Goal: Task Accomplishment & Management: Manage account settings

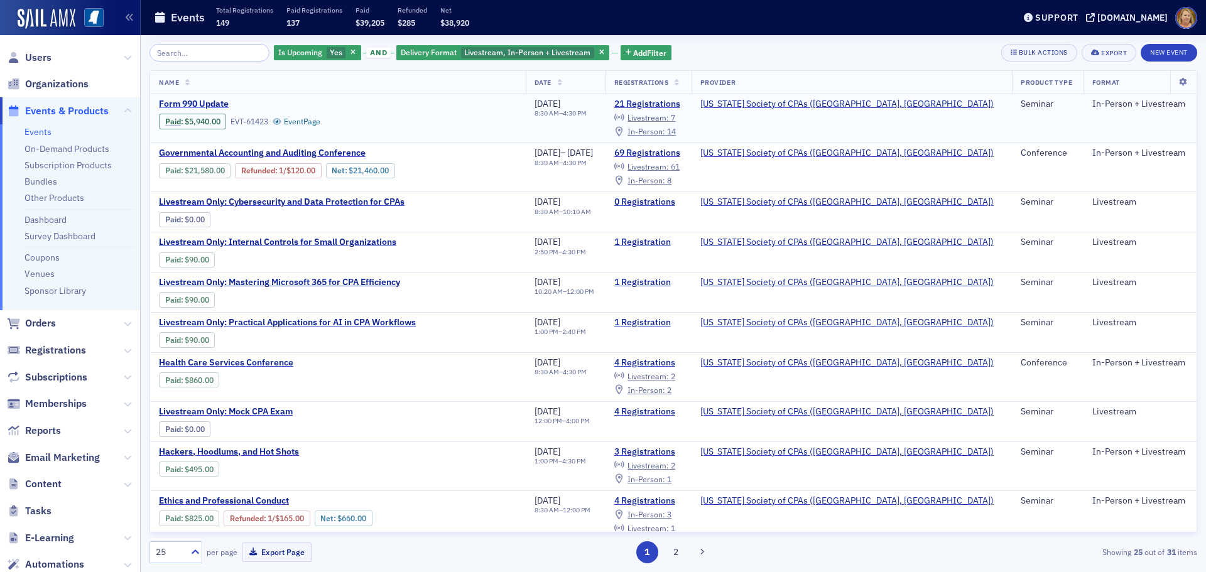
click at [217, 102] on span "Form 990 Update" at bounding box center [264, 104] width 211 height 11
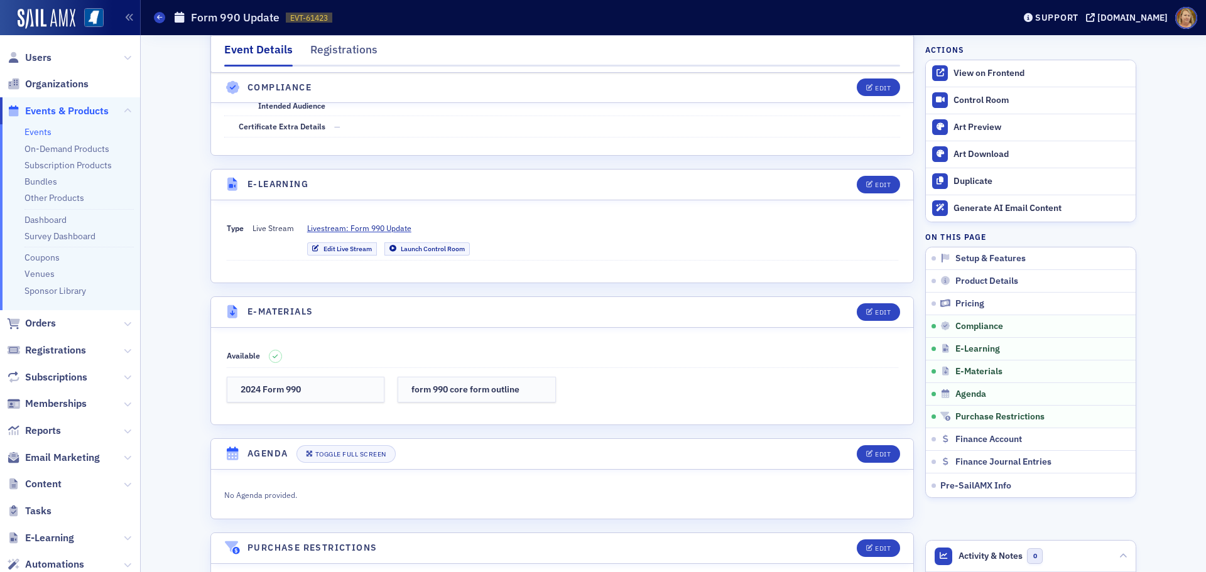
scroll to position [1633, 0]
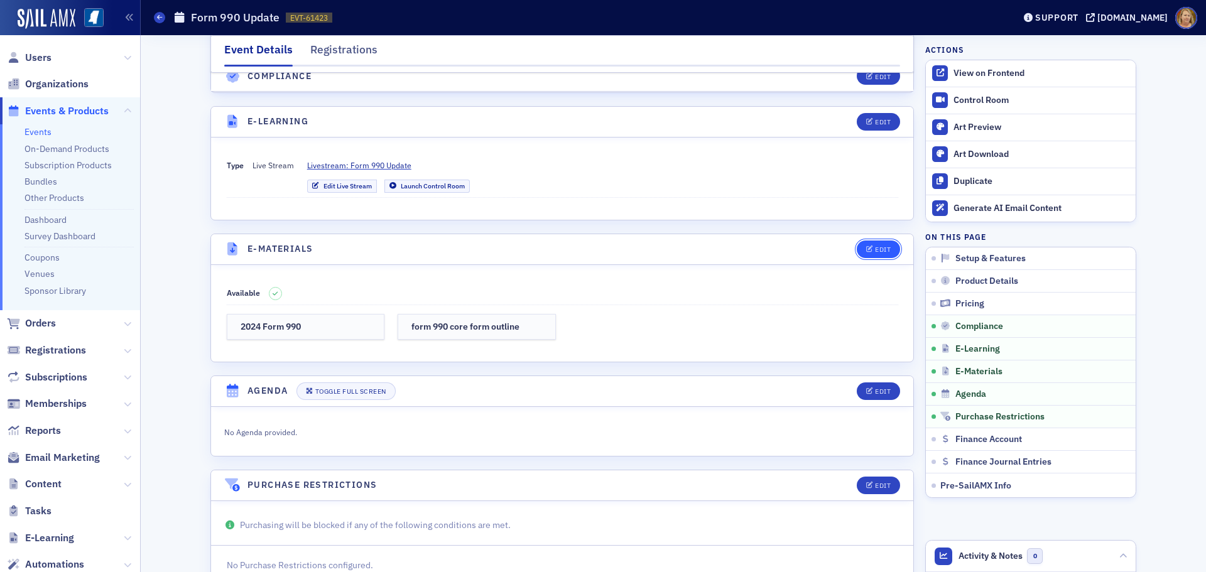
click at [890, 249] on button "Edit" at bounding box center [878, 250] width 43 height 18
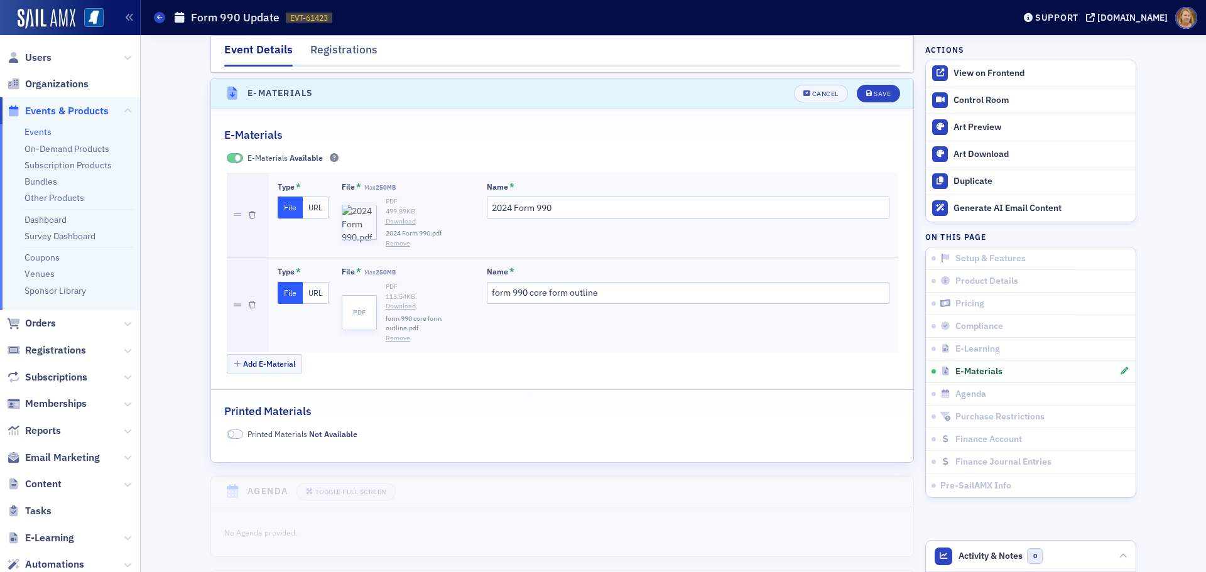
scroll to position [1794, 0]
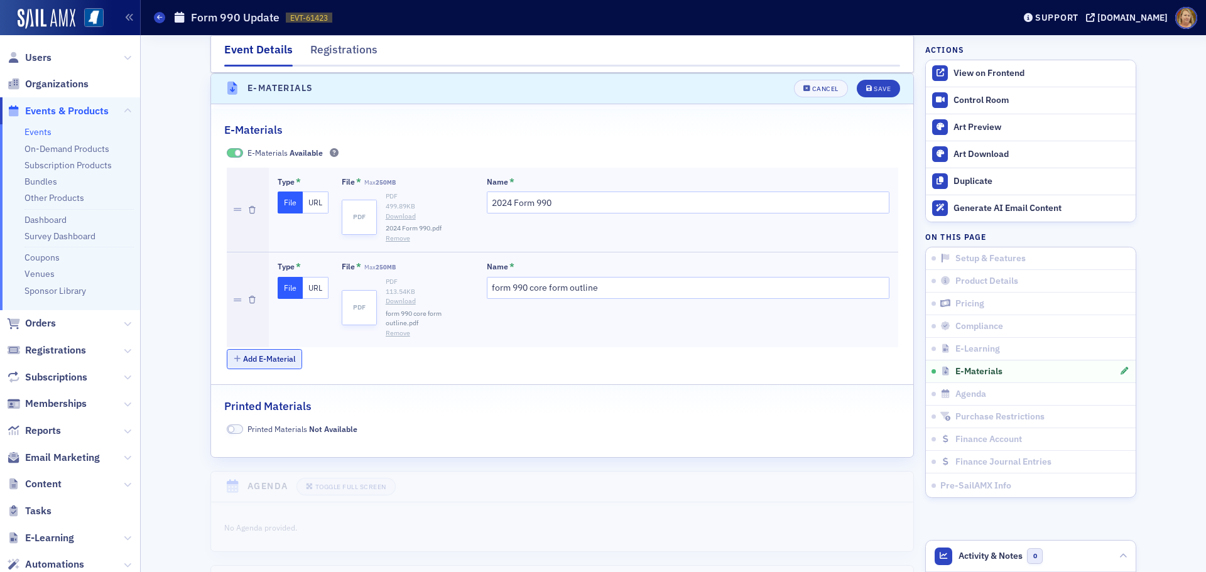
click at [266, 355] on button "Add E-Material" at bounding box center [265, 358] width 76 height 19
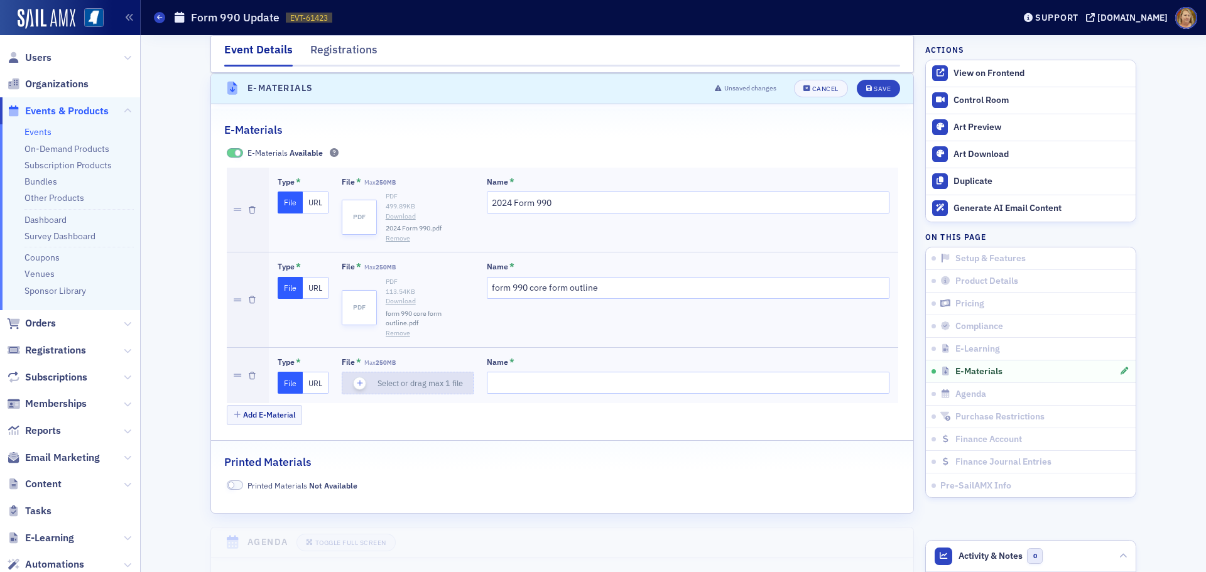
click at [354, 383] on icon "button" at bounding box center [359, 382] width 11 height 11
type input "990 guided tour (08-22-25)"
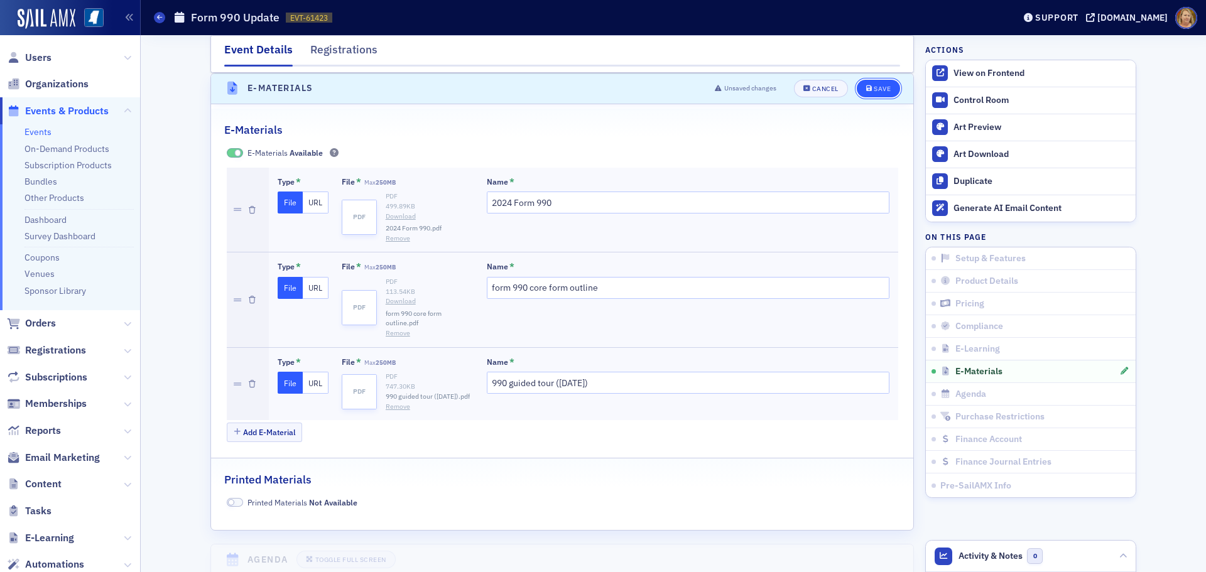
click at [874, 89] on div "Save" at bounding box center [882, 88] width 17 height 7
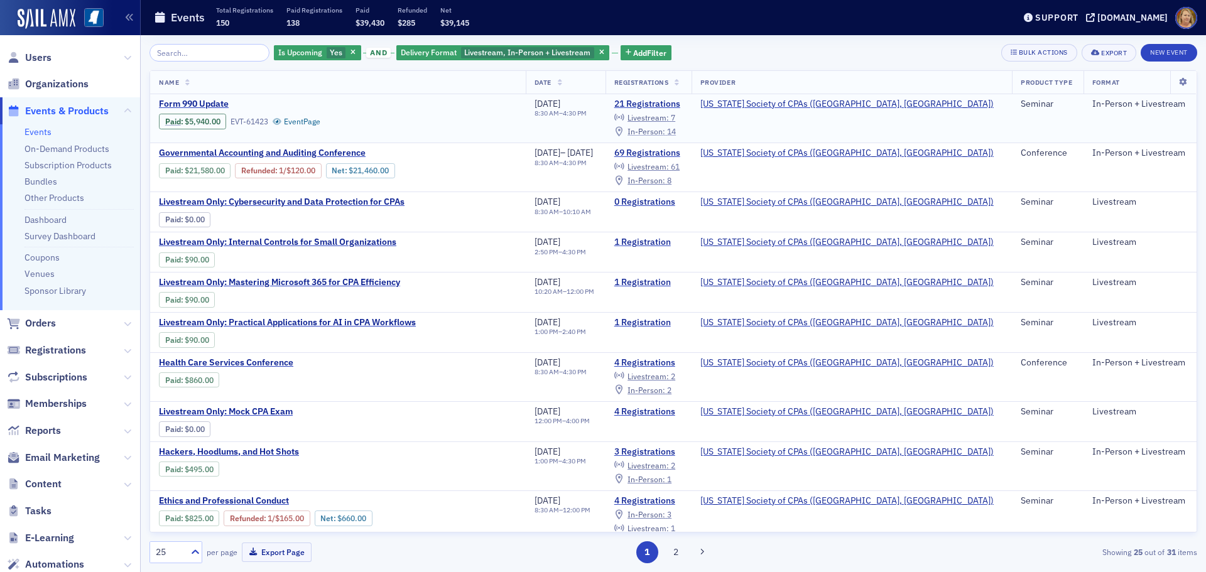
click at [676, 132] on span "14" at bounding box center [671, 131] width 9 height 10
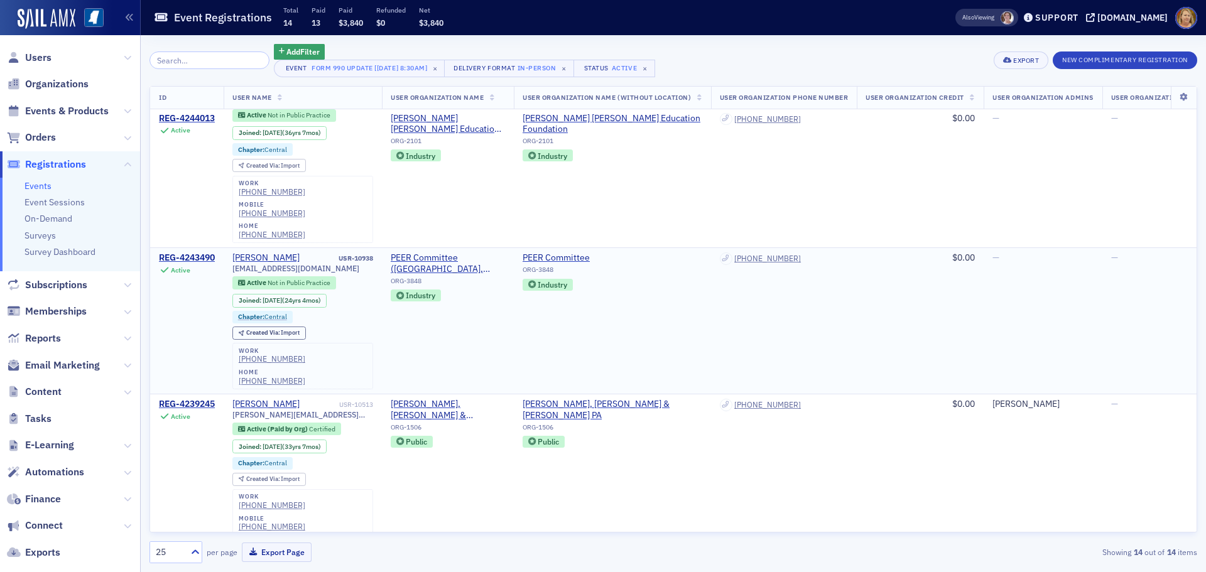
scroll to position [1608, 0]
